Goal: Task Accomplishment & Management: Complete application form

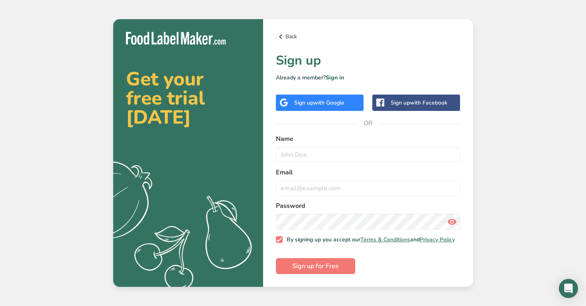
click at [284, 33] on icon at bounding box center [281, 37] width 10 height 14
click at [341, 152] on input "text" at bounding box center [368, 155] width 185 height 16
type input "[PERSON_NAME]"
click at [344, 185] on input "email" at bounding box center [368, 188] width 185 height 16
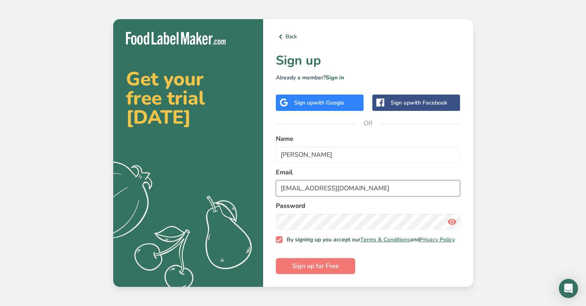
type input "[EMAIL_ADDRESS][DOMAIN_NAME]"
click at [455, 216] on icon at bounding box center [453, 222] width 10 height 14
click at [455, 217] on icon at bounding box center [453, 222] width 10 height 14
click at [348, 264] on button "Sign up for Free" at bounding box center [315, 266] width 79 height 16
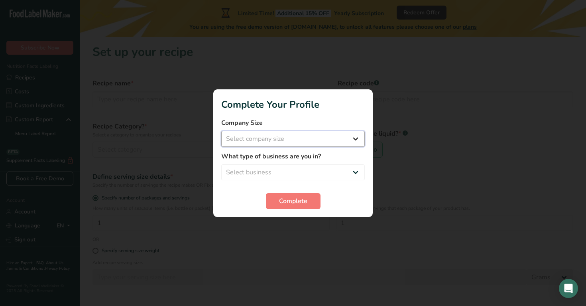
click at [350, 135] on select "Select company size Fewer than 10 Employees 10 to 50 Employees 51 to 500 Employ…" at bounding box center [293, 139] width 144 height 16
select select "1"
click at [351, 171] on select "Select business Packaged Food Manufacturer Restaurant & Cafe Bakery Meal Plans …" at bounding box center [293, 172] width 144 height 16
select select "1"
click at [307, 204] on span "Complete" at bounding box center [293, 201] width 28 height 10
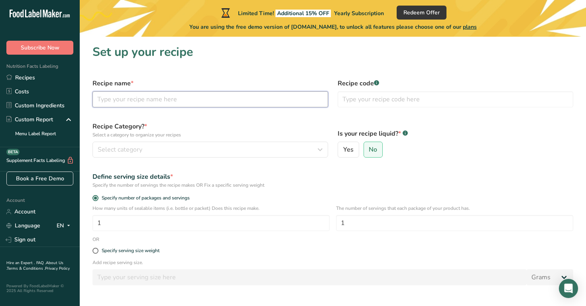
click at [302, 101] on input "text" at bounding box center [211, 99] width 236 height 16
type input "Fruit Rolls"
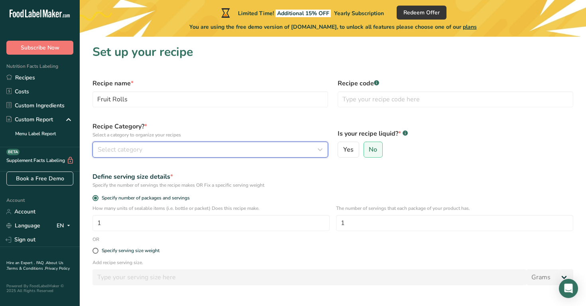
click at [267, 148] on div "Select category" at bounding box center [208, 150] width 221 height 10
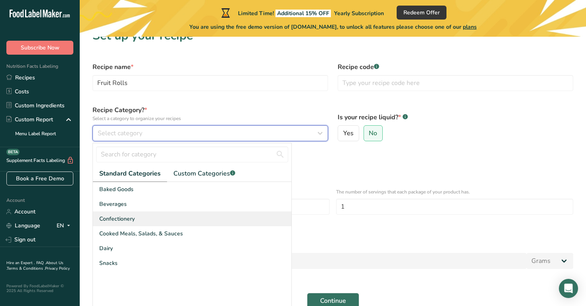
scroll to position [18, 0]
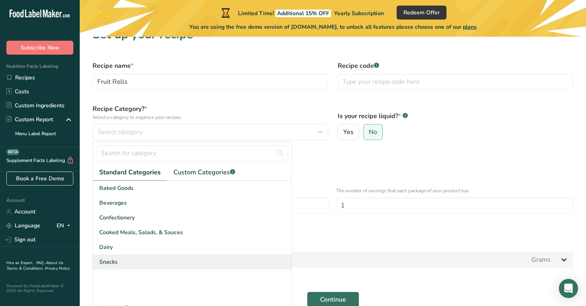
click at [233, 260] on div "Snacks" at bounding box center [192, 262] width 199 height 15
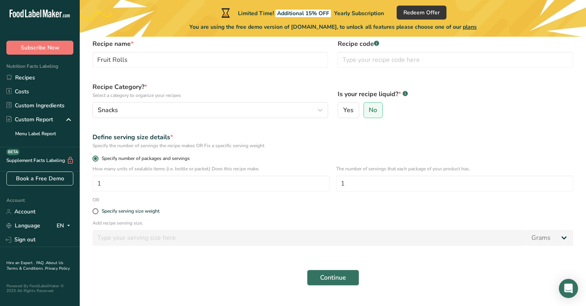
scroll to position [42, 0]
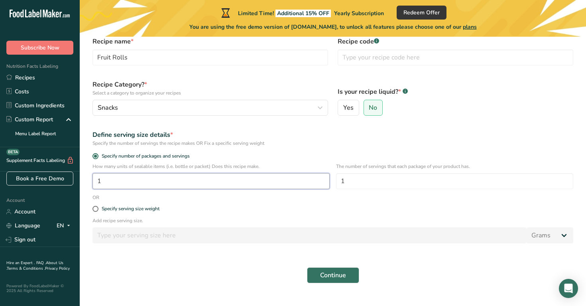
click at [239, 178] on input "1" at bounding box center [211, 181] width 237 height 16
type input "10"
click at [387, 153] on label "Specify number of packages and servings" at bounding box center [333, 156] width 481 height 6
click at [98, 154] on input "Specify number of packages and servings" at bounding box center [95, 156] width 5 height 5
click at [399, 178] on input "1" at bounding box center [454, 181] width 237 height 16
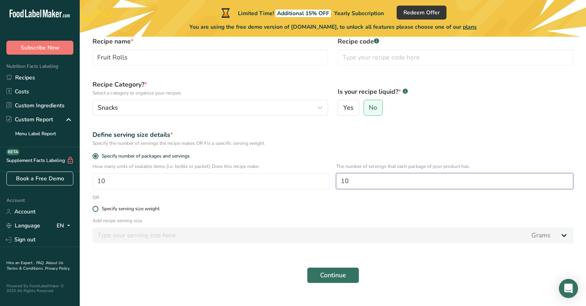
type input "10"
click at [228, 207] on label "Specify serving size weight" at bounding box center [333, 209] width 481 height 6
click at [98, 207] on input "Specify serving size weight" at bounding box center [95, 208] width 5 height 5
radio input "true"
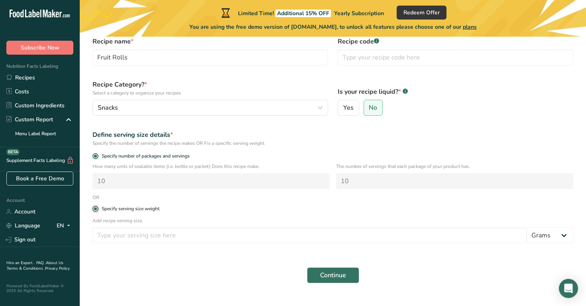
radio input "false"
click at [157, 153] on span "Specify number of packages and servings" at bounding box center [144, 156] width 91 height 6
click at [98, 154] on input "Specify number of packages and servings" at bounding box center [95, 156] width 5 height 5
radio input "true"
radio input "false"
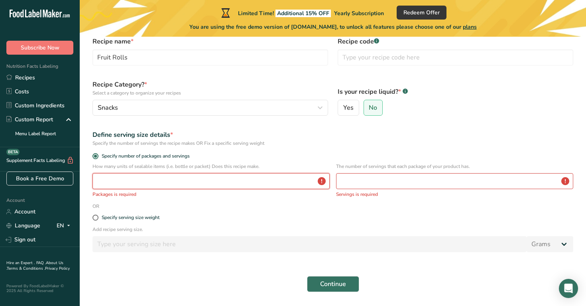
click at [198, 182] on input "number" at bounding box center [211, 181] width 237 height 16
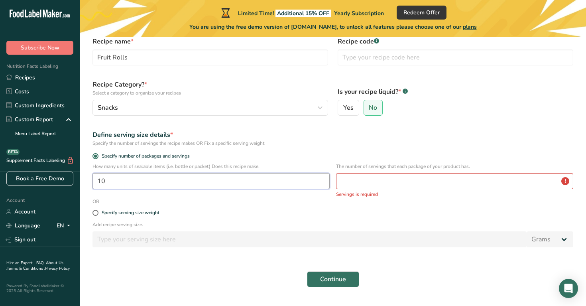
type input "10"
click at [375, 178] on input "number" at bounding box center [454, 181] width 237 height 16
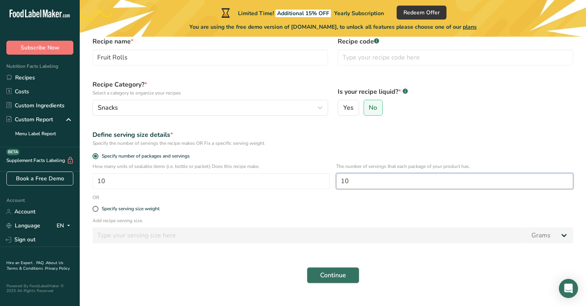
type input "10"
click at [334, 276] on span "Continue" at bounding box center [333, 275] width 26 height 10
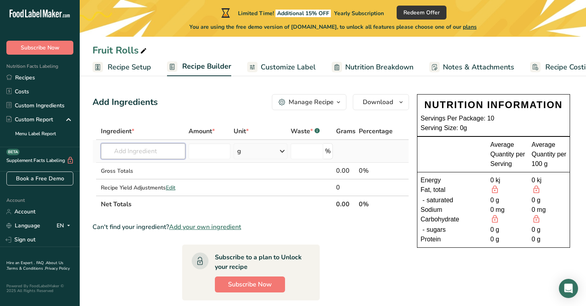
click at [168, 152] on input "text" at bounding box center [143, 151] width 85 height 16
paste input "Strawberries Blackberries Blackcurrants Blueberries Raspberries Honey Lemon jui…"
type input "Strawberries Blackberries Blackcurrants Blueberries Raspberries Honey Lemon juic"
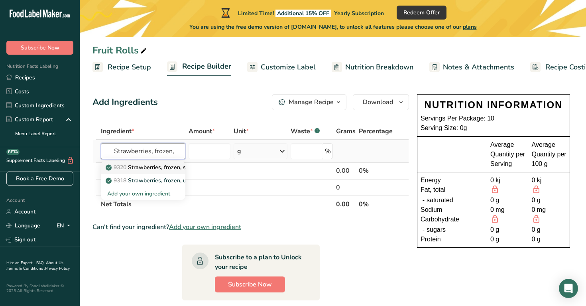
type input "Strawberries, frozen,"
click at [177, 168] on p "9320 Strawberries, frozen, sweetened, sliced" at bounding box center [168, 167] width 122 height 8
type input "Strawberries, frozen, sweetened, sliced"
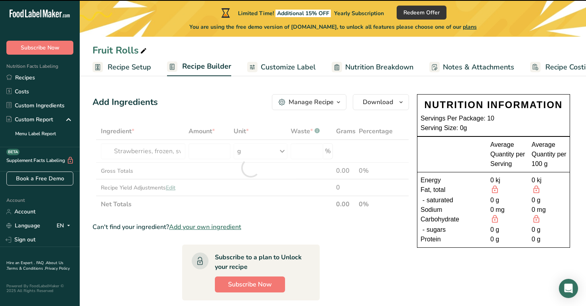
type input "0"
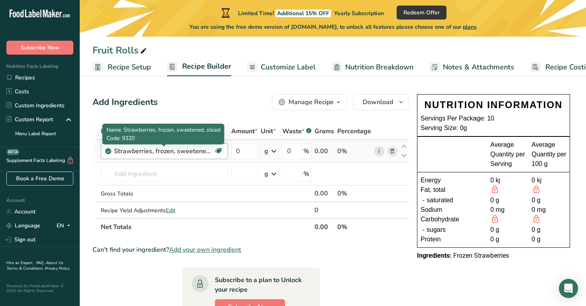
click at [204, 151] on div "Strawberries, frozen, sweetened, sliced" at bounding box center [164, 151] width 100 height 10
drag, startPoint x: 175, startPoint y: 152, endPoint x: 209, endPoint y: 153, distance: 33.5
click at [209, 153] on div "Strawberries, frozen, sweetened, sliced" at bounding box center [164, 151] width 100 height 10
click at [195, 149] on div "Strawberries, frozen, sweetened, sliced" at bounding box center [164, 151] width 100 height 10
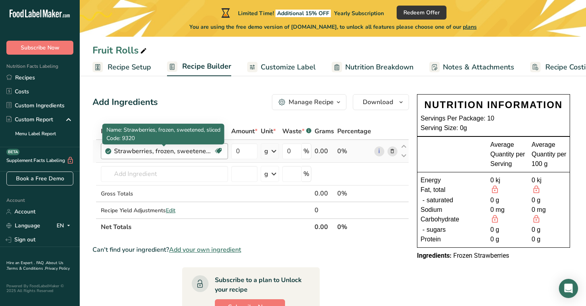
click at [195, 149] on div "Strawberries, frozen, sweetened, sliced" at bounding box center [164, 151] width 100 height 10
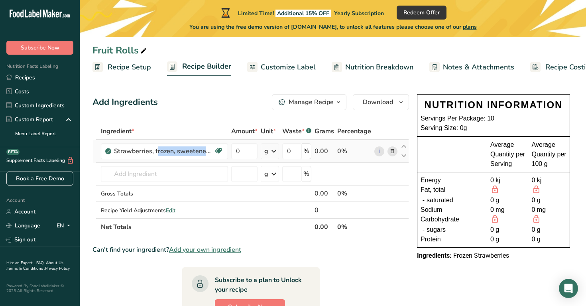
click at [392, 154] on icon at bounding box center [393, 151] width 6 height 8
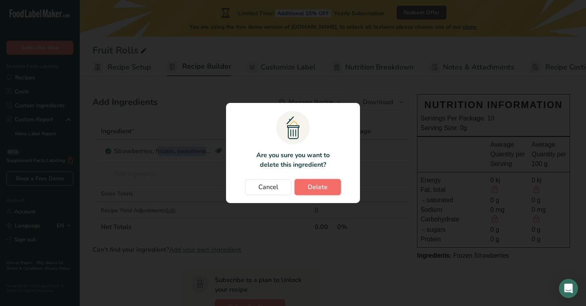
click at [321, 186] on span "Delete" at bounding box center [318, 187] width 20 height 10
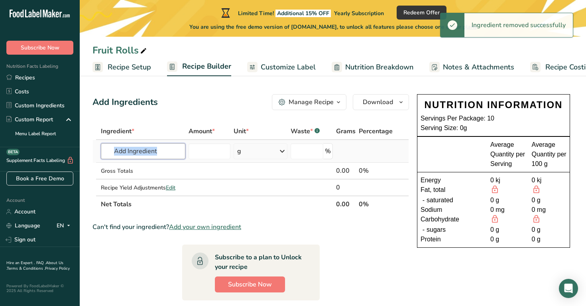
click at [173, 156] on input "text" at bounding box center [143, 151] width 85 height 16
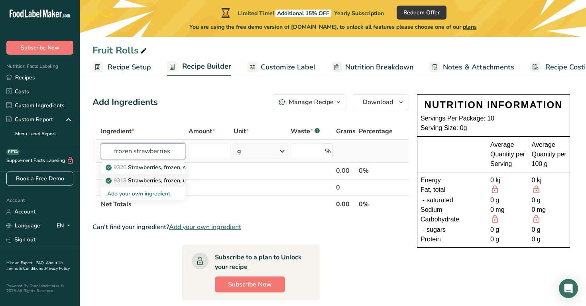
type input "frozen strawberries"
click at [171, 181] on p "9318 Strawberries, frozen, unsweetened (Includes foods for USDA's Food Distribu…" at bounding box center [233, 180] width 253 height 8
type input "Strawberries, frozen, unsweetened (Includes foods for USDA's Food Distribution …"
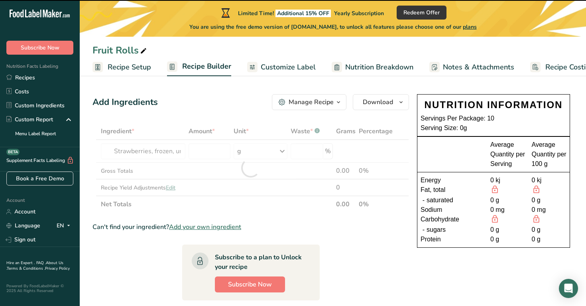
type input "0"
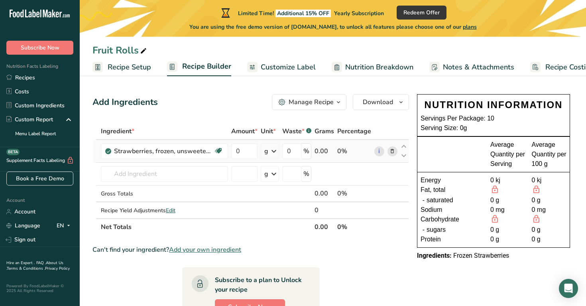
click at [275, 152] on icon at bounding box center [274, 151] width 10 height 14
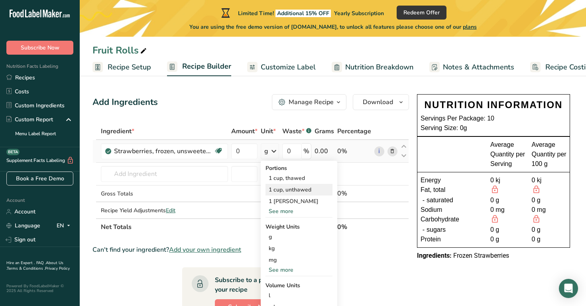
click at [292, 190] on div "1 cup, unthawed" at bounding box center [299, 190] width 67 height 12
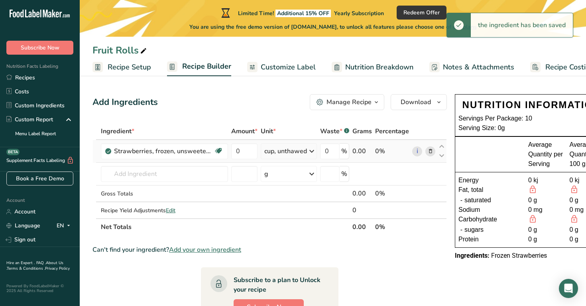
click at [363, 152] on div "0.00" at bounding box center [363, 151] width 20 height 10
click at [377, 152] on div "0%" at bounding box center [392, 151] width 34 height 10
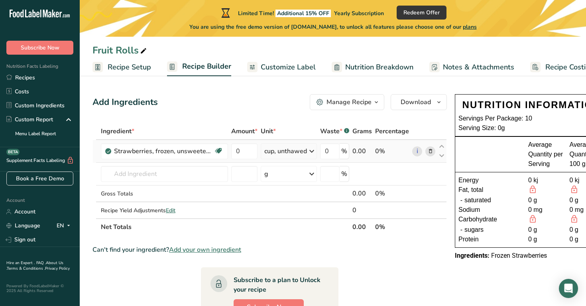
click at [366, 150] on div "0.00" at bounding box center [363, 151] width 20 height 10
click at [249, 150] on input "0" at bounding box center [244, 151] width 26 height 16
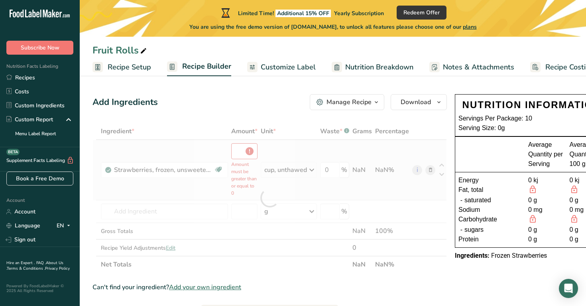
click at [308, 150] on div "Ingredient * Amount * Unit * Waste * .a-a{fill:#347362;}.b-a{fill:#fff;} Grams …" at bounding box center [270, 198] width 355 height 150
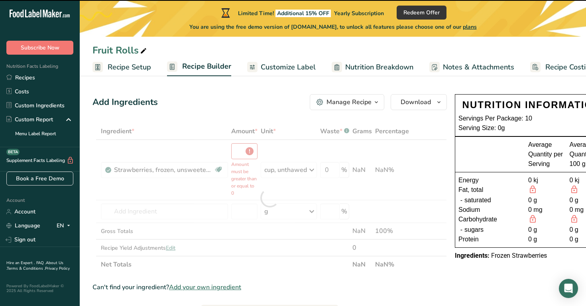
type input "0"
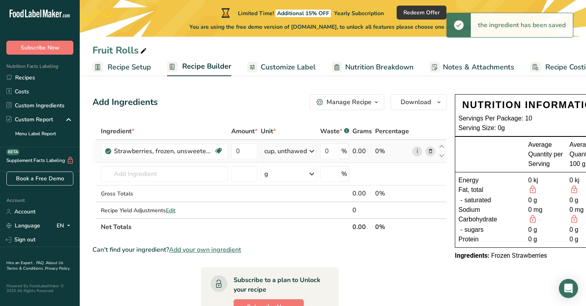
click at [308, 152] on icon at bounding box center [312, 151] width 10 height 14
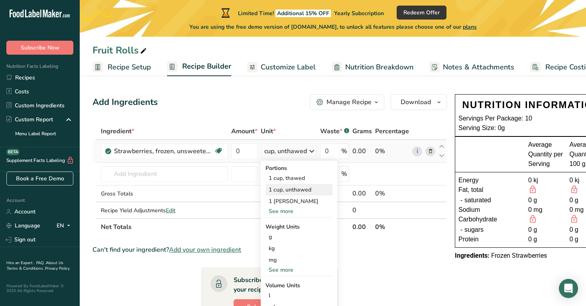
click at [316, 188] on div "1 cup, unthawed" at bounding box center [299, 190] width 67 height 12
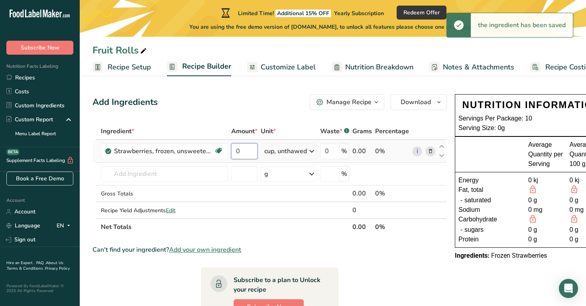
click at [253, 147] on input "0" at bounding box center [244, 151] width 26 height 16
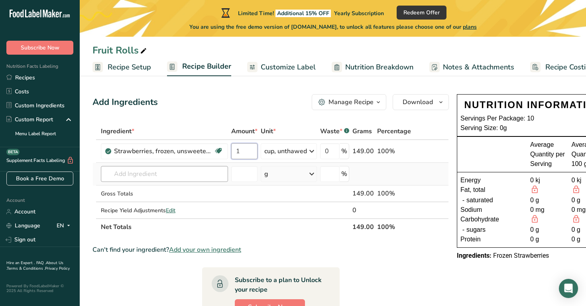
type input "1"
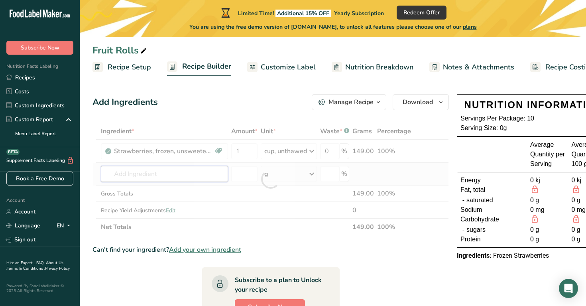
click at [216, 174] on div "Ingredient * Amount * Unit * Waste * .a-a{fill:#347362;}.b-a{fill:#fff;} Grams …" at bounding box center [271, 179] width 357 height 112
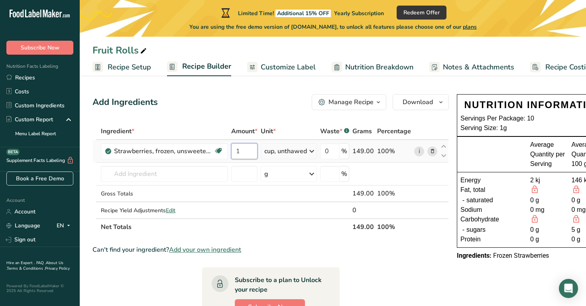
click at [254, 150] on input "1" at bounding box center [244, 151] width 26 height 16
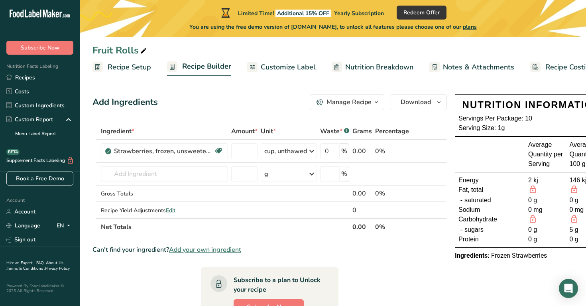
click at [298, 124] on div "Ingredient * Amount * Unit * Waste * .a-a{fill:#347362;}.b-a{fill:#fff;} Grams …" at bounding box center [270, 179] width 355 height 112
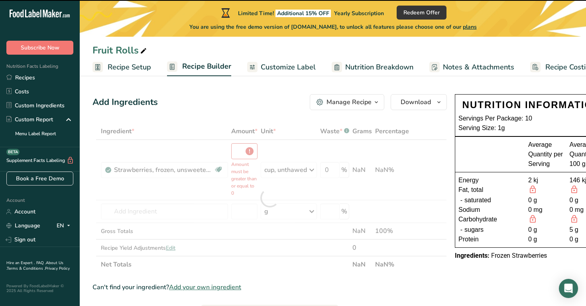
type input "0"
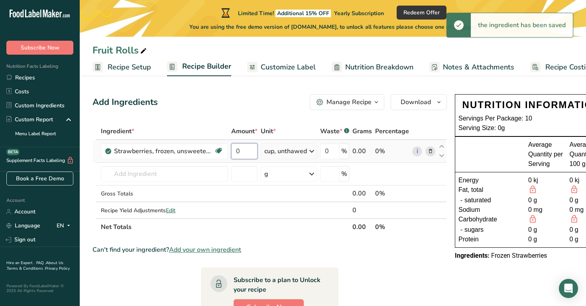
click at [251, 150] on input "0" at bounding box center [244, 151] width 26 height 16
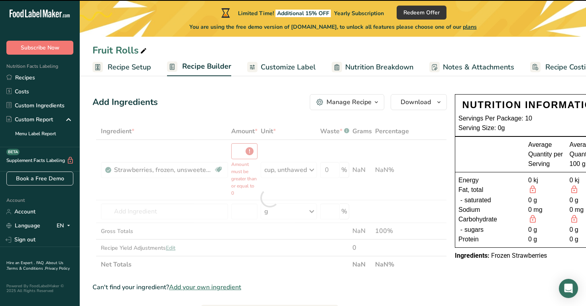
type input "0"
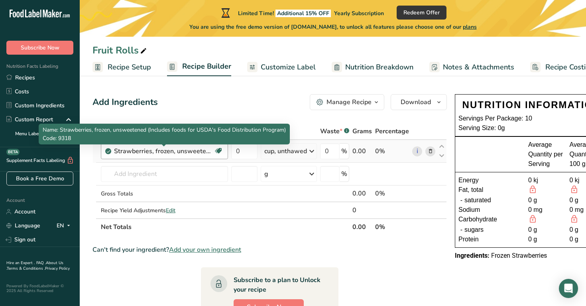
click at [206, 153] on div "Ingredient * Amount * Unit * Waste * .a-a{fill:#347362;}.b-a{fill:#fff;} Grams …" at bounding box center [270, 179] width 355 height 112
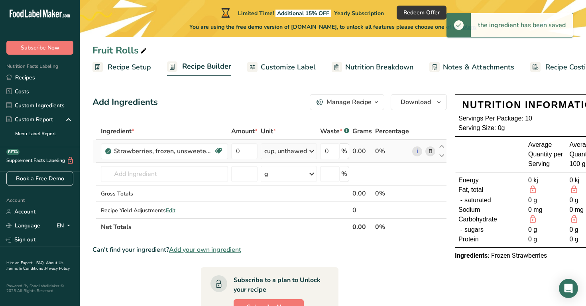
click at [431, 150] on icon at bounding box center [431, 151] width 6 height 8
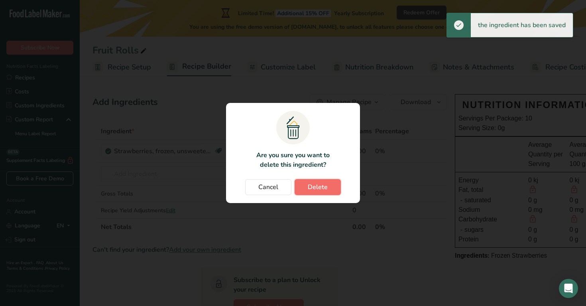
click at [310, 187] on span "Delete" at bounding box center [318, 187] width 20 height 10
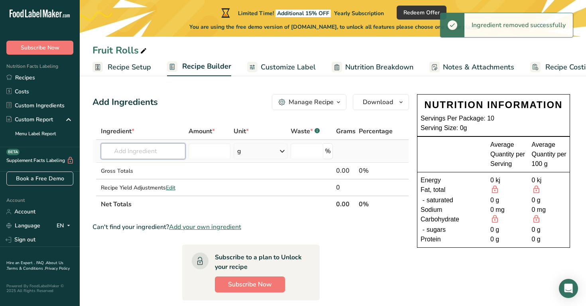
click at [170, 156] on input "text" at bounding box center [143, 151] width 85 height 16
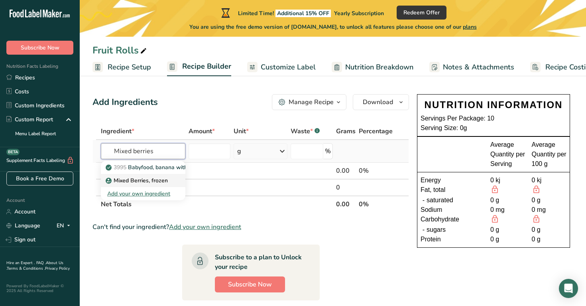
type input "Mixed berries"
click at [171, 176] on link "Mixed Berries, frozen" at bounding box center [143, 180] width 85 height 13
type input "Mixed Berries, frozen"
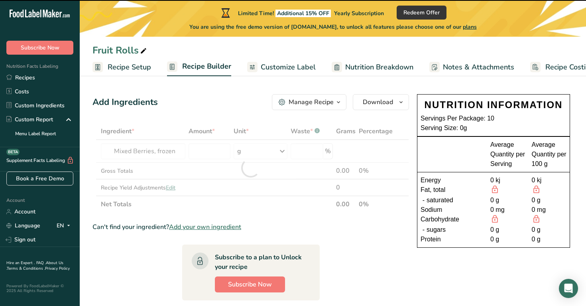
type input "0"
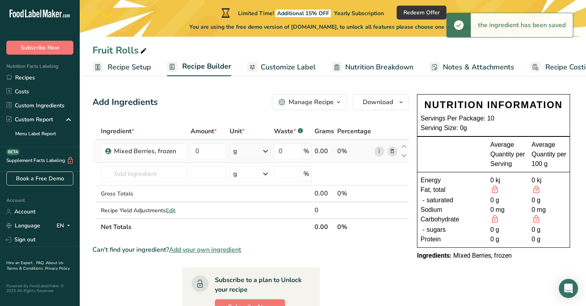
click at [267, 152] on icon at bounding box center [266, 151] width 10 height 14
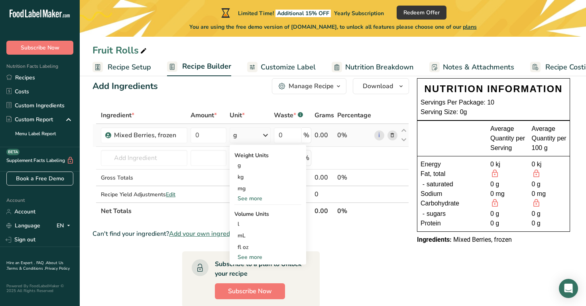
scroll to position [18, 0]
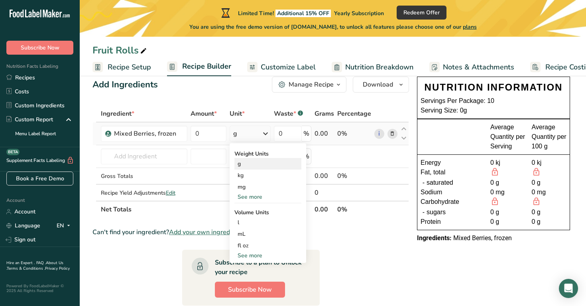
click at [275, 166] on div "g" at bounding box center [268, 164] width 67 height 12
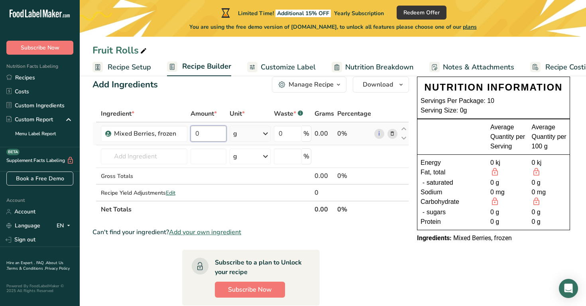
click at [221, 135] on input "0" at bounding box center [209, 134] width 36 height 16
type input "225"
click at [298, 99] on div "Add Ingredients Manage Recipe Delete Recipe Duplicate Recipe Scale Recipe Save …" at bounding box center [254, 283] width 322 height 420
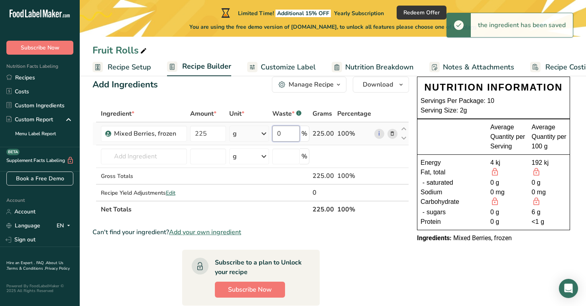
click at [296, 134] on input "0" at bounding box center [286, 134] width 28 height 16
